Goal: Transaction & Acquisition: Purchase product/service

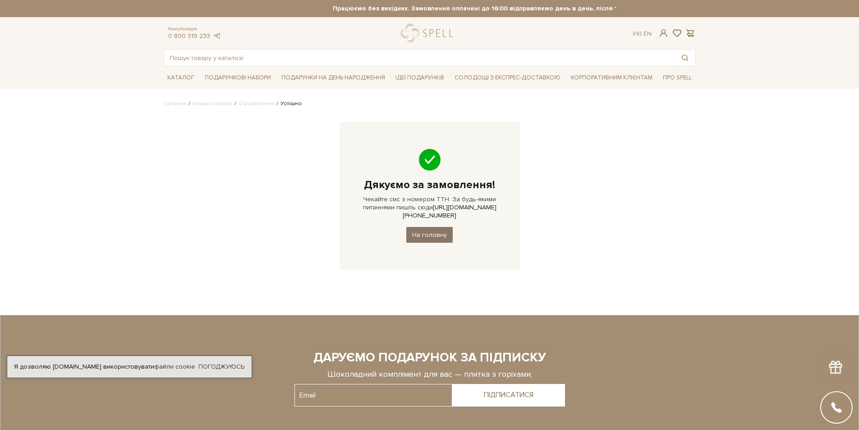
click at [414, 227] on link "На головну" at bounding box center [429, 235] width 46 height 16
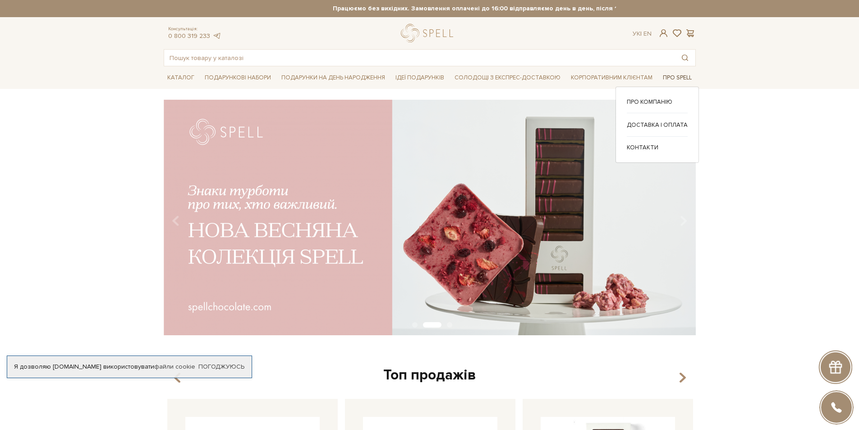
click at [676, 78] on span "Про Spell" at bounding box center [677, 78] width 36 height 14
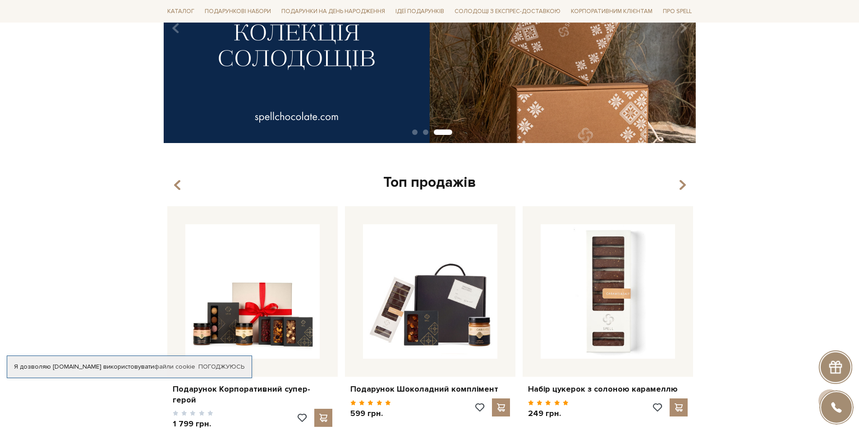
scroll to position [337, 0]
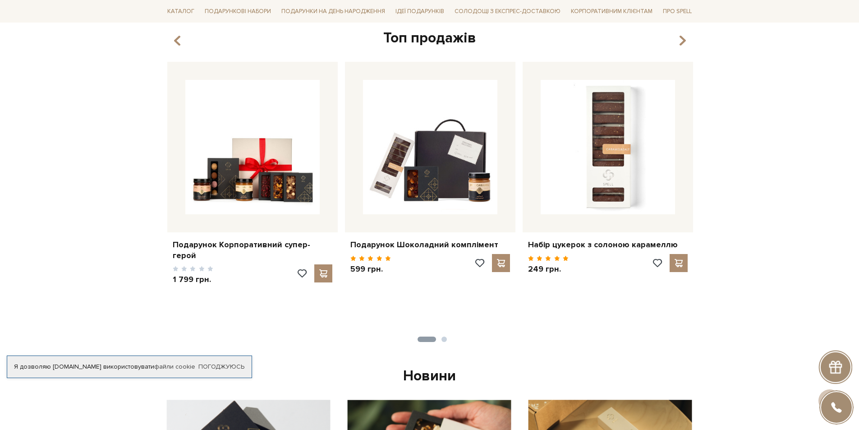
click at [675, 40] on div "Топ продажів" at bounding box center [430, 38] width 532 height 19
click at [680, 38] on icon "button" at bounding box center [682, 40] width 8 height 15
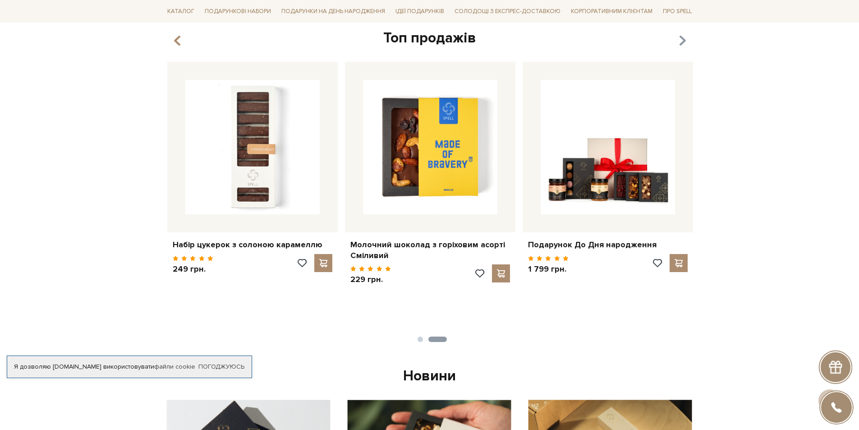
click at [680, 38] on icon "button" at bounding box center [682, 40] width 8 height 15
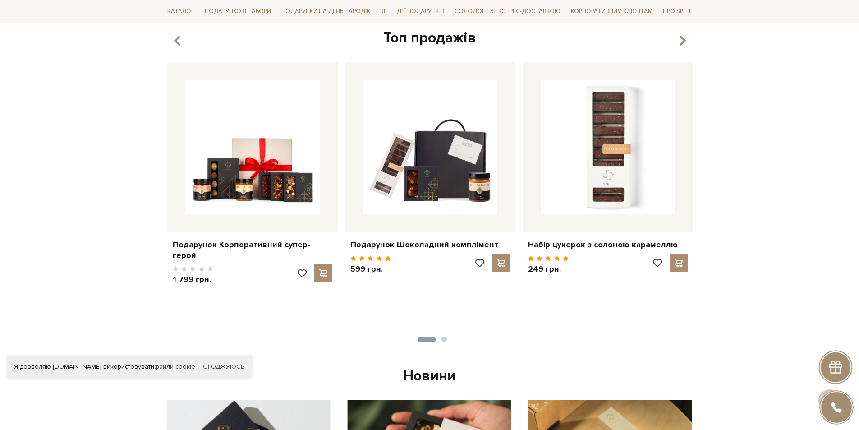
click at [174, 39] on icon "button" at bounding box center [177, 40] width 8 height 15
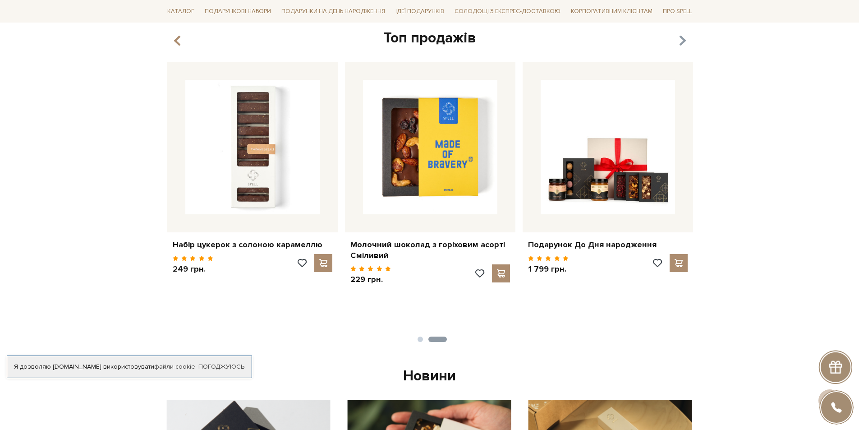
click at [680, 41] on icon "button" at bounding box center [682, 40] width 8 height 15
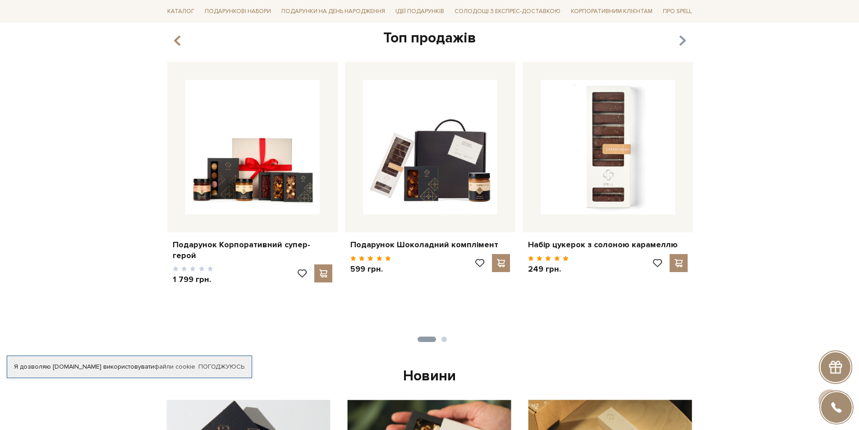
click at [680, 41] on icon "button" at bounding box center [682, 40] width 8 height 15
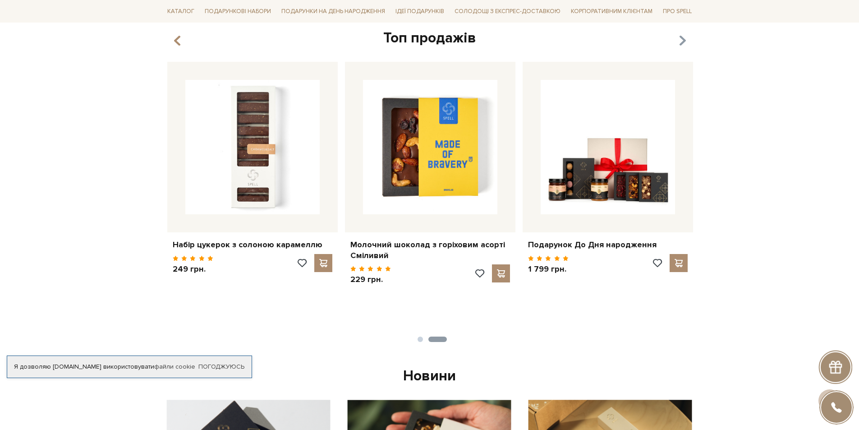
click at [680, 41] on icon "button" at bounding box center [682, 40] width 8 height 15
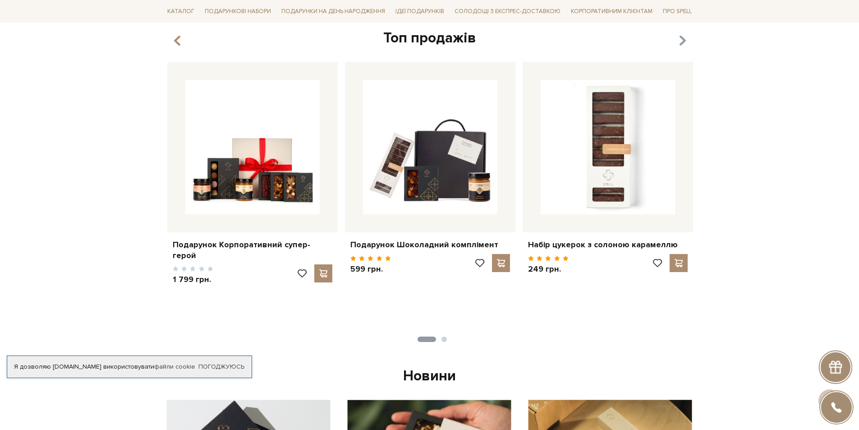
click at [680, 41] on icon "button" at bounding box center [682, 40] width 8 height 15
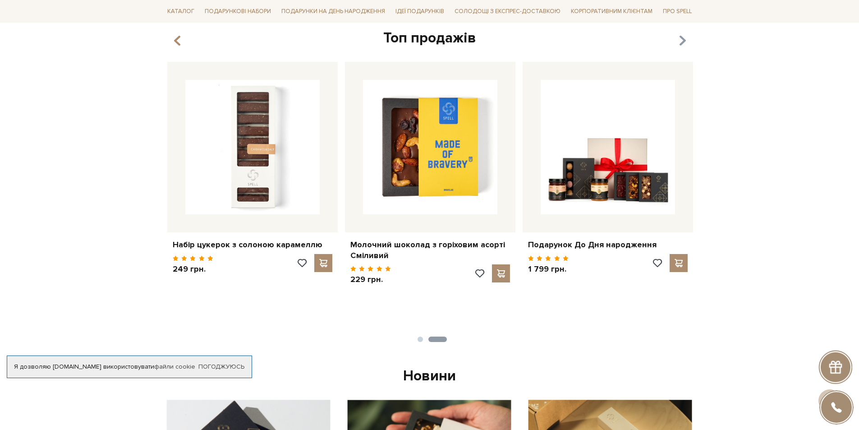
click at [680, 40] on icon "button" at bounding box center [682, 40] width 8 height 15
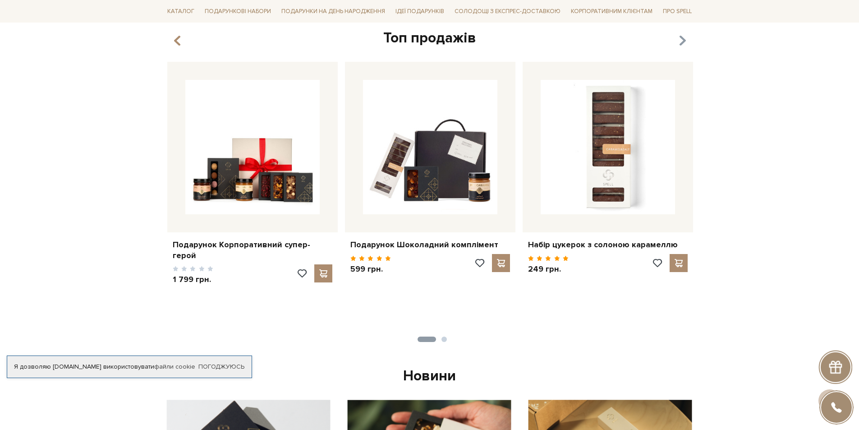
click at [680, 40] on icon "button" at bounding box center [682, 40] width 8 height 15
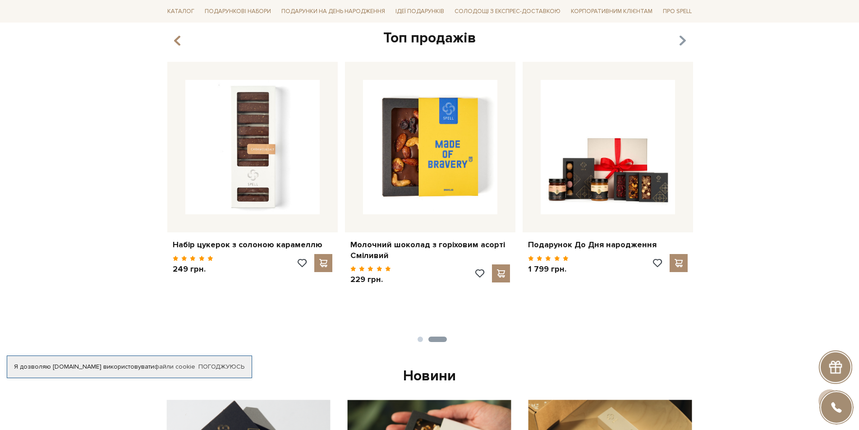
click at [680, 40] on icon "button" at bounding box center [682, 40] width 8 height 15
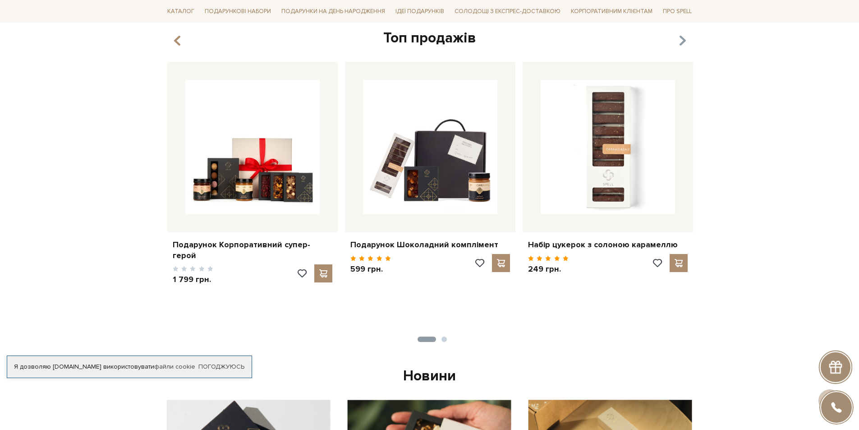
click at [680, 40] on icon "button" at bounding box center [682, 40] width 8 height 15
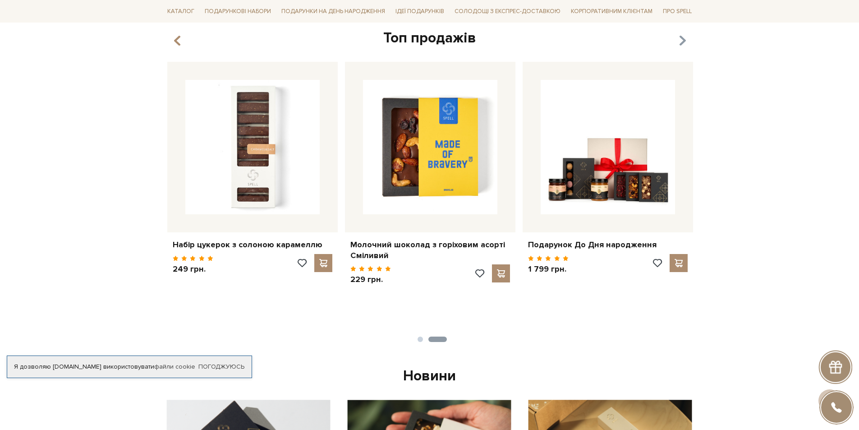
click at [680, 40] on icon "button" at bounding box center [682, 40] width 8 height 15
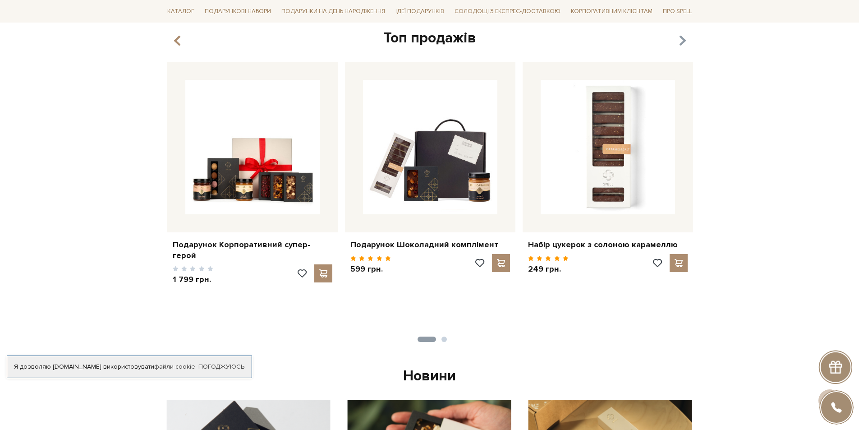
click at [680, 40] on icon "button" at bounding box center [682, 40] width 8 height 15
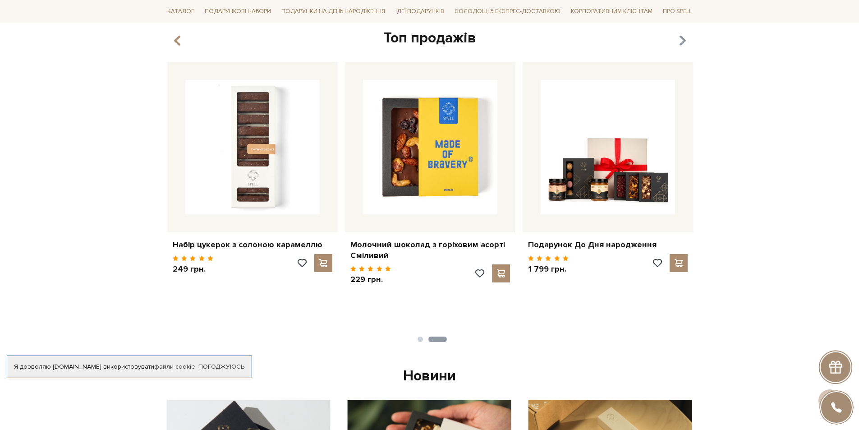
click at [680, 40] on icon "button" at bounding box center [682, 40] width 8 height 15
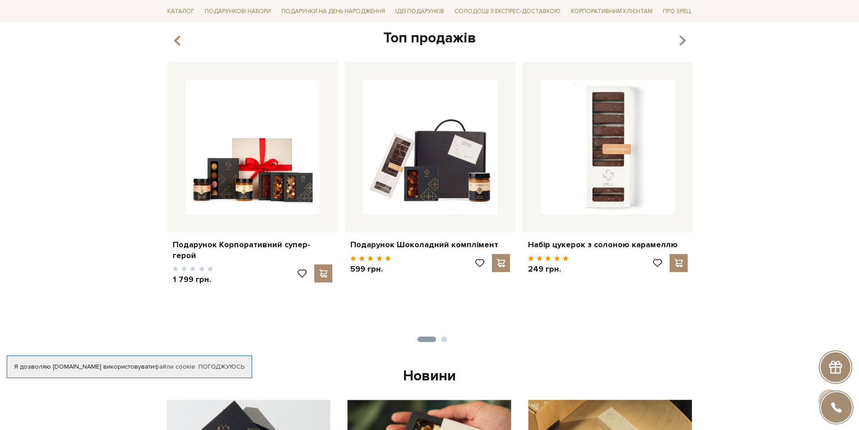
click at [680, 40] on icon "button" at bounding box center [682, 40] width 8 height 15
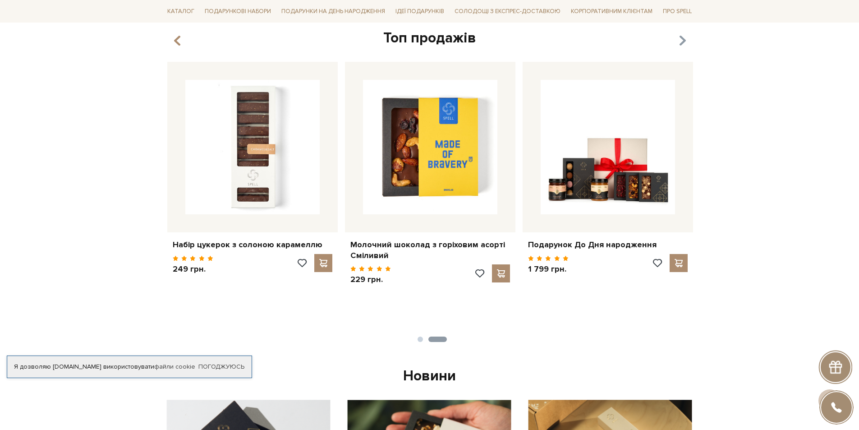
click at [680, 40] on icon "button" at bounding box center [682, 40] width 8 height 15
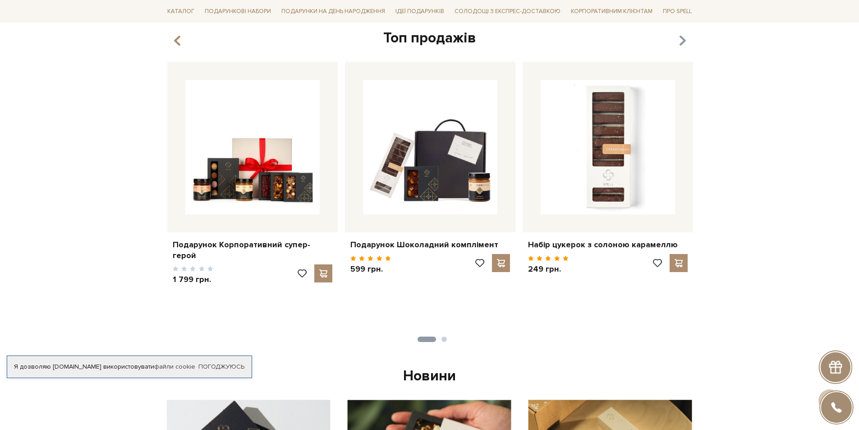
click at [680, 40] on icon "button" at bounding box center [682, 40] width 8 height 15
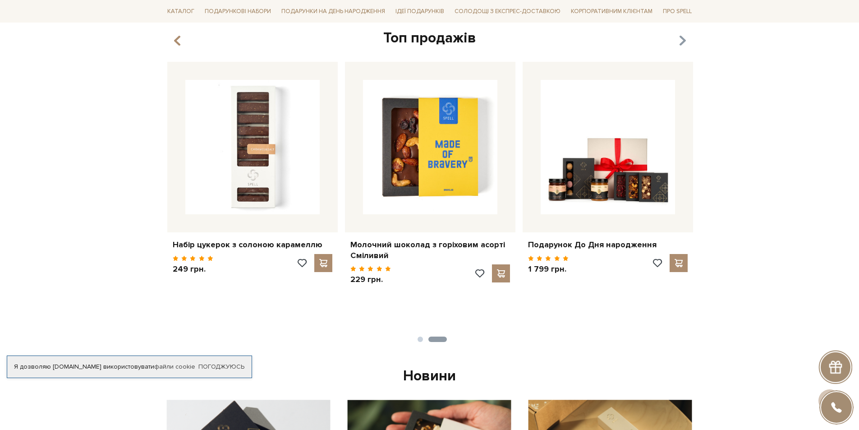
click at [680, 40] on icon "button" at bounding box center [682, 40] width 8 height 15
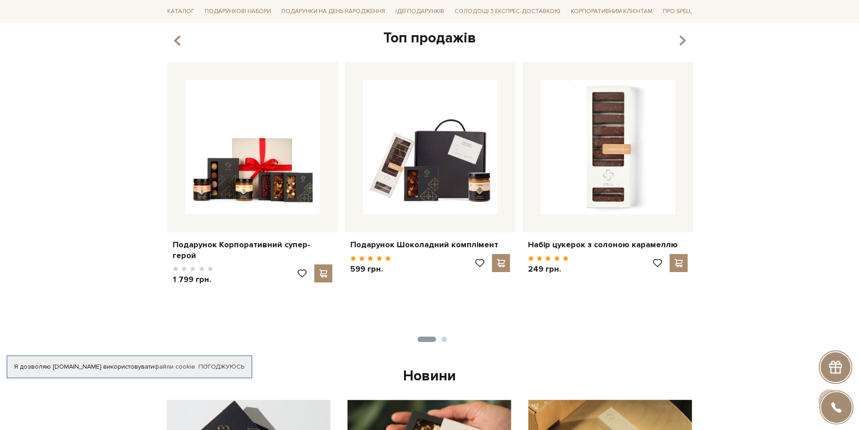
click at [680, 40] on icon "button" at bounding box center [682, 40] width 8 height 15
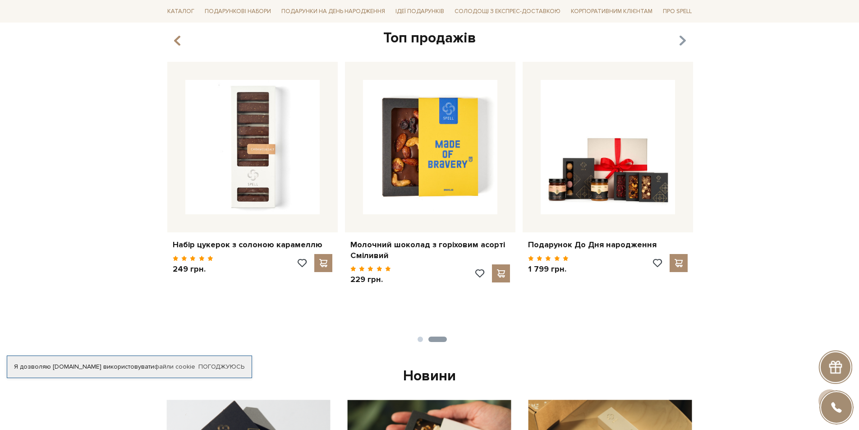
click at [680, 40] on icon "button" at bounding box center [682, 40] width 8 height 15
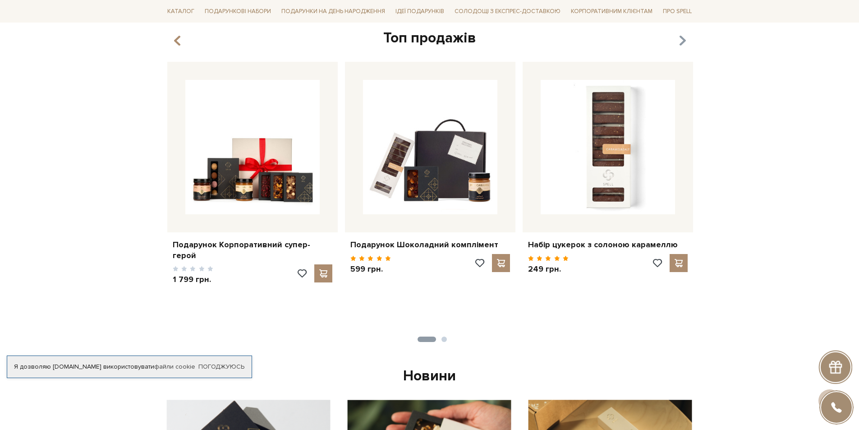
click at [680, 40] on icon "button" at bounding box center [682, 40] width 8 height 15
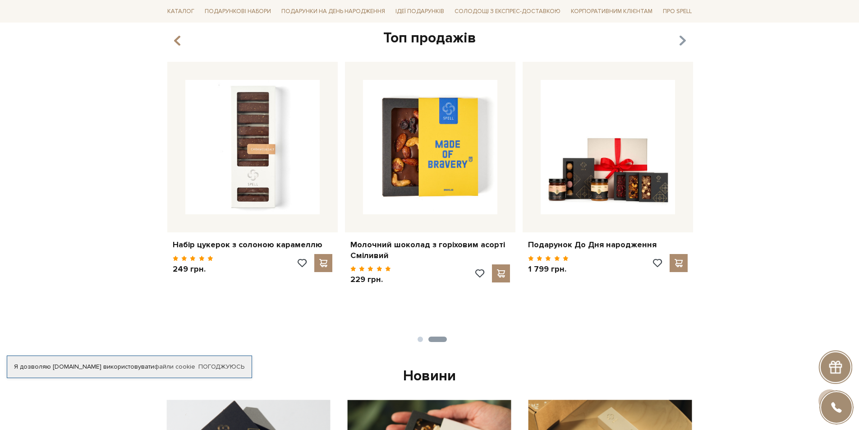
click at [680, 40] on icon "button" at bounding box center [682, 40] width 8 height 15
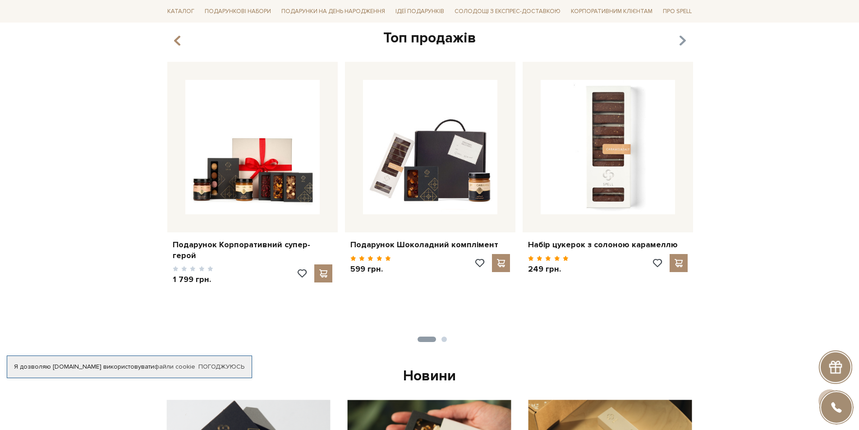
click at [680, 40] on icon "button" at bounding box center [682, 40] width 8 height 15
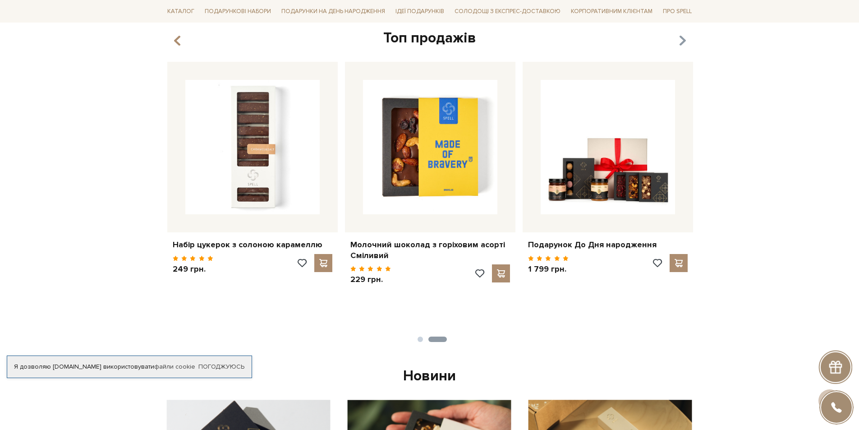
click at [680, 40] on icon "button" at bounding box center [682, 40] width 8 height 15
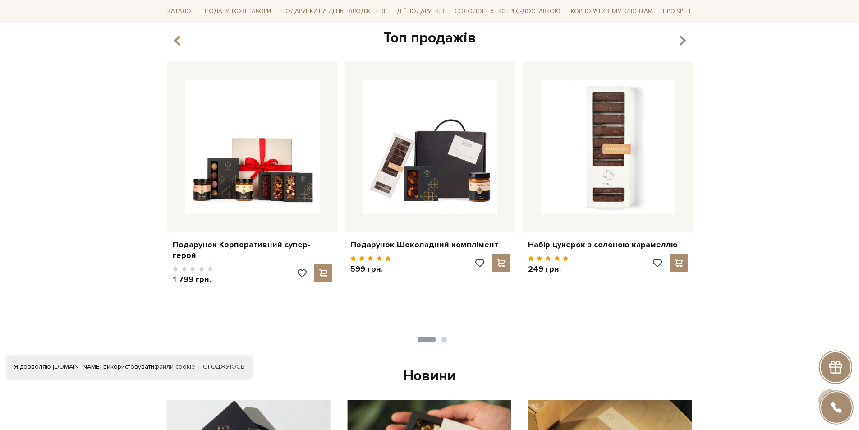
click at [680, 40] on icon "button" at bounding box center [682, 40] width 8 height 15
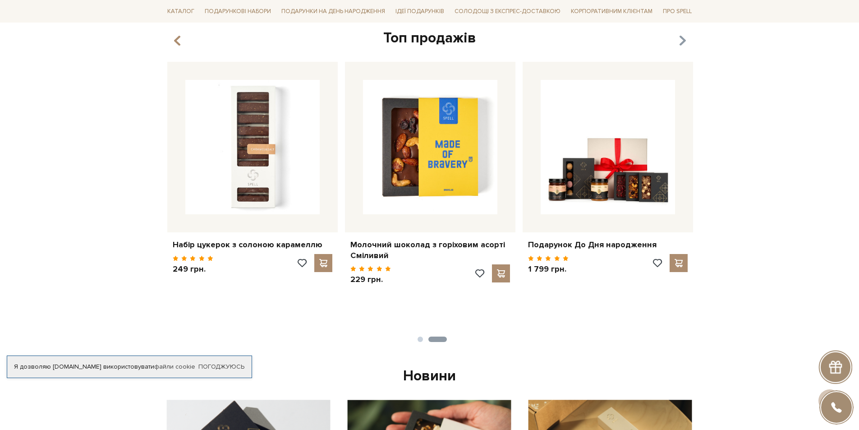
click at [680, 40] on icon "button" at bounding box center [682, 40] width 8 height 15
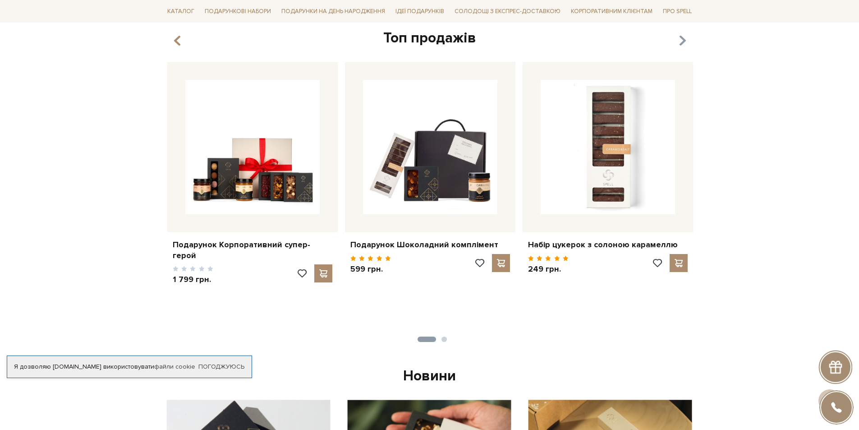
click at [680, 40] on icon "button" at bounding box center [682, 40] width 8 height 15
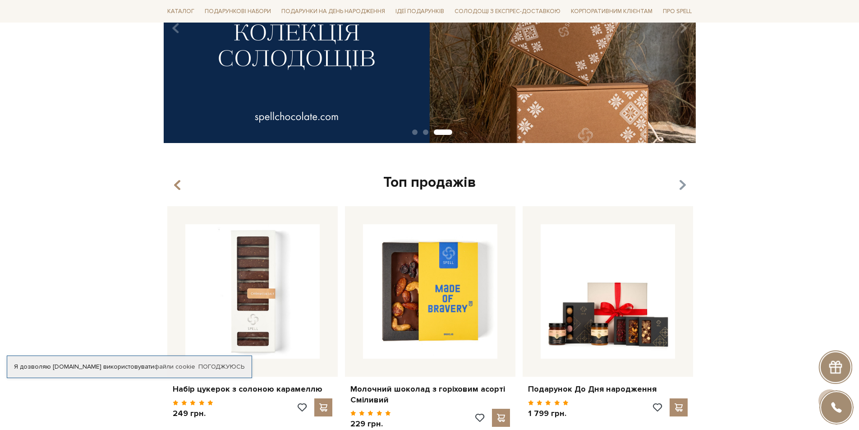
scroll to position [0, 0]
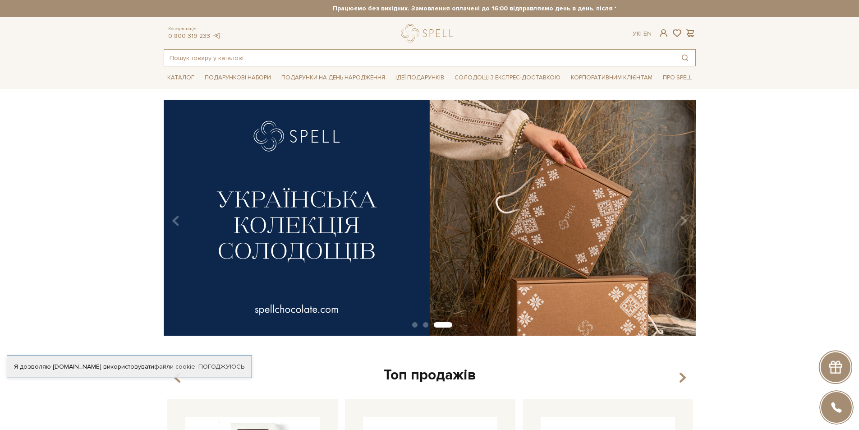
click at [253, 54] on input "text" at bounding box center [419, 58] width 510 height 16
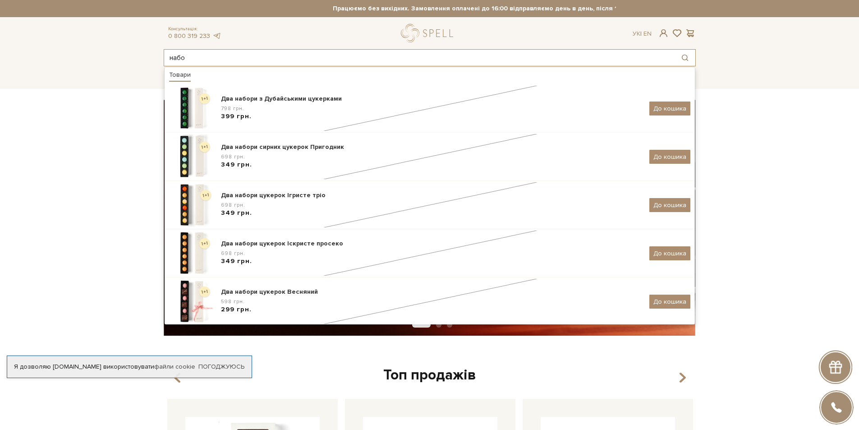
type input "набор"
